Goal: Task Accomplishment & Management: Manage account settings

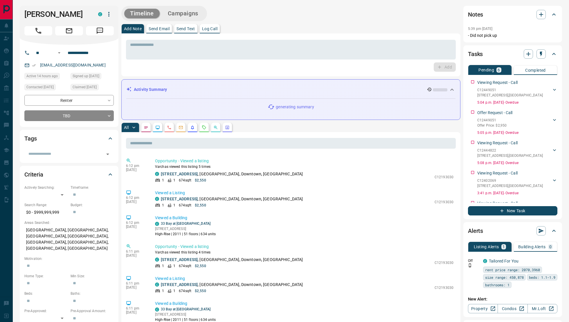
click at [204, 128] on icon "Requests" at bounding box center [204, 127] width 5 height 5
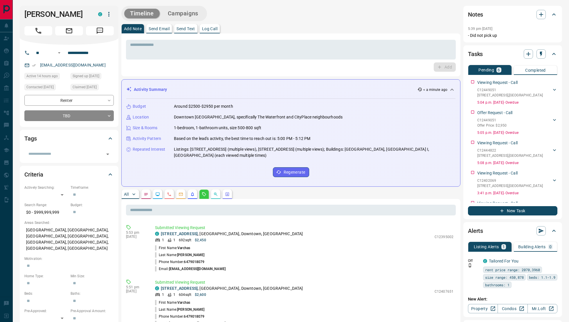
click at [218, 32] on button "Log Call" at bounding box center [210, 28] width 20 height 9
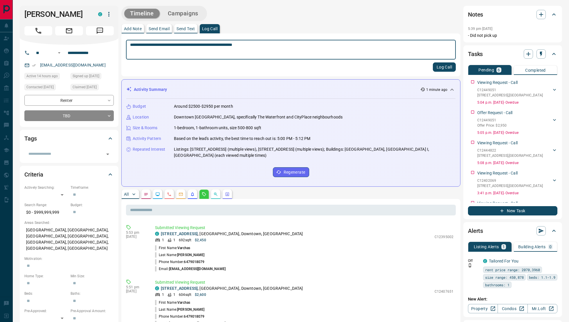
type textarea "**********"
click at [443, 66] on button "Log Call" at bounding box center [444, 66] width 23 height 9
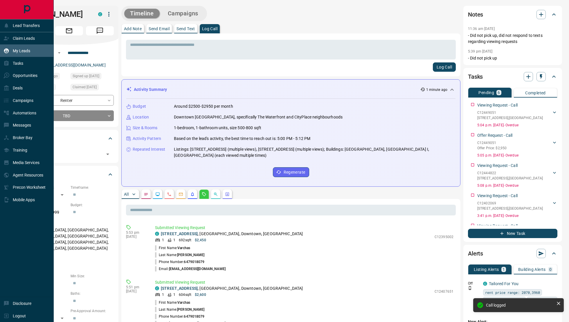
click at [21, 53] on div "My Leads" at bounding box center [16, 51] width 27 height 10
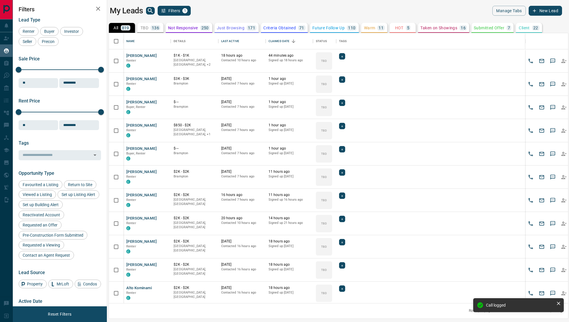
scroll to position [270, 459]
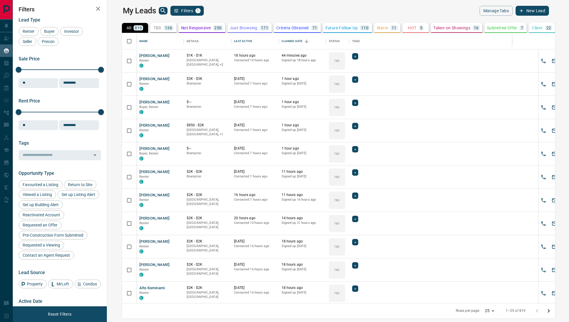
scroll to position [270, 459]
click at [329, 62] on div "TBD" at bounding box center [337, 60] width 16 height 17
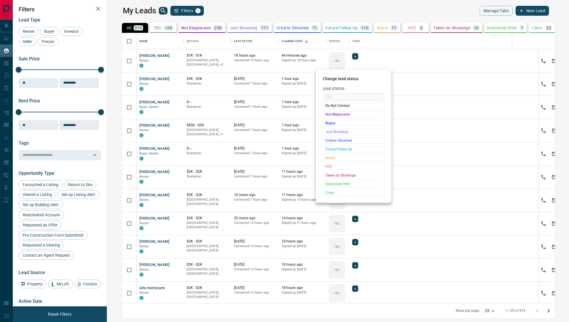
click at [370, 76] on div "Change lead status Lead Status TBD Do Not Contact Not Responsive Bogus Just Bro…" at bounding box center [353, 136] width 75 height 134
click at [378, 78] on span "Change lead status" at bounding box center [354, 78] width 62 height 5
click at [396, 34] on div at bounding box center [284, 161] width 569 height 322
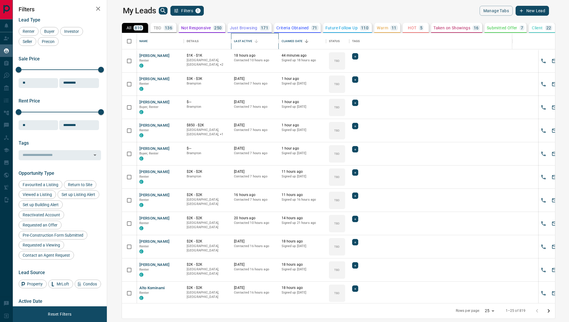
click at [238, 43] on div "Last Active" at bounding box center [243, 41] width 18 height 16
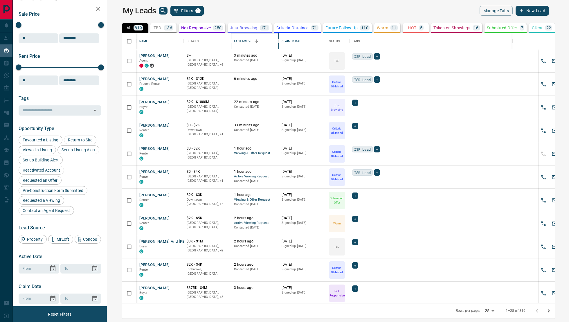
scroll to position [90, 0]
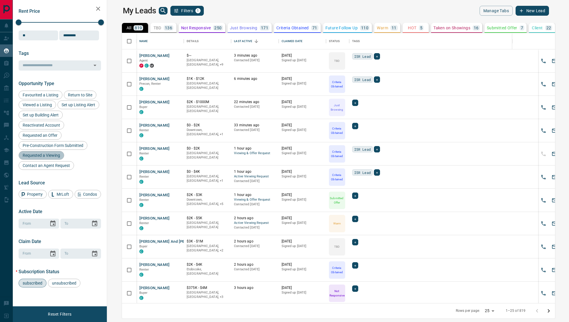
click at [46, 154] on span "Requested a Viewing" at bounding box center [42, 155] width 42 height 5
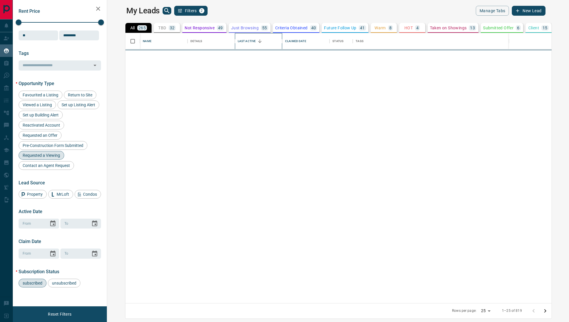
click at [238, 44] on div "Last Active" at bounding box center [247, 41] width 18 height 16
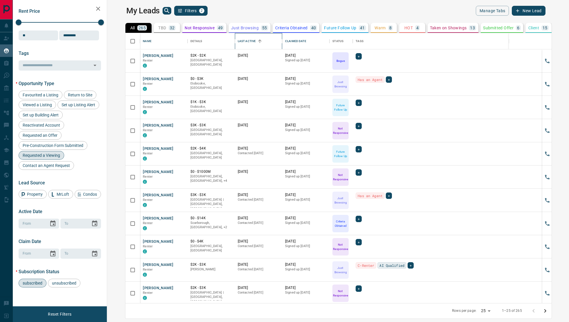
click at [238, 44] on div "Last Active" at bounding box center [247, 41] width 18 height 16
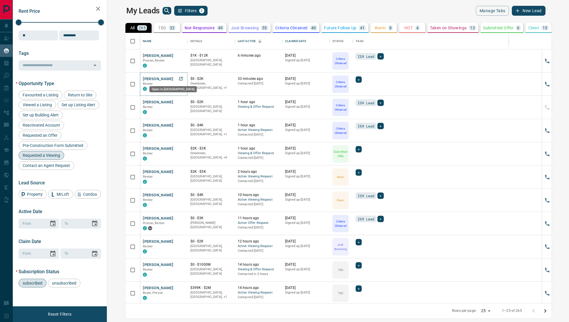
click at [177, 78] on link "Open in New Tab" at bounding box center [181, 79] width 8 height 8
